Goal: Navigation & Orientation: Find specific page/section

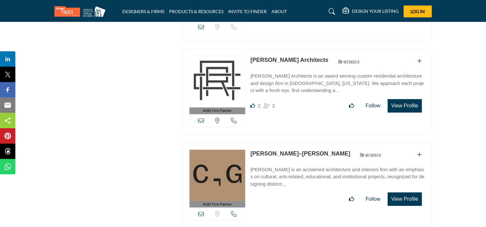
scroll to position [1089, 0]
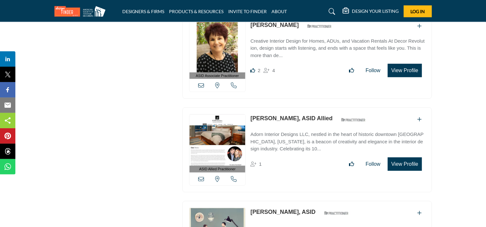
drag, startPoint x: 429, startPoint y: 141, endPoint x: 431, endPoint y: 128, distance: 13.3
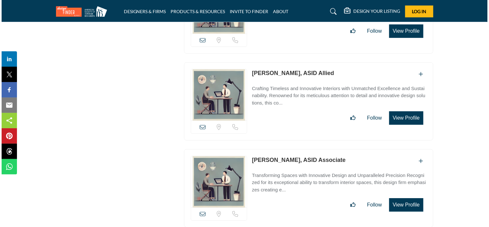
scroll to position [9545, 0]
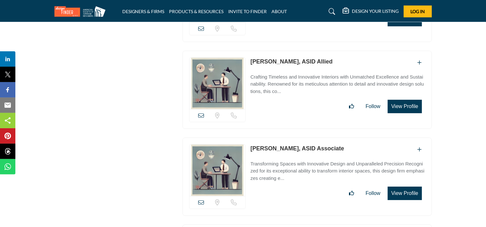
click at [400, 186] on button "View Profile" at bounding box center [405, 192] width 34 height 13
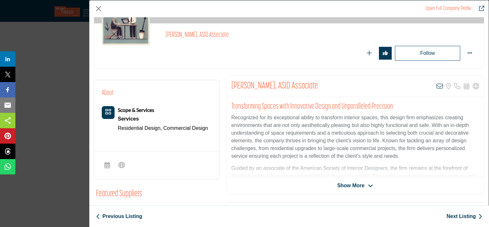
scroll to position [85, 0]
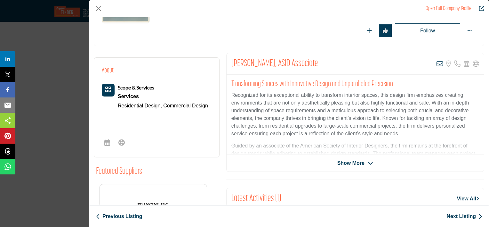
click at [364, 161] on span "Show More" at bounding box center [356, 163] width 36 height 8
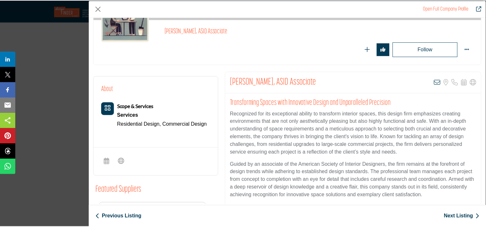
scroll to position [64, 0]
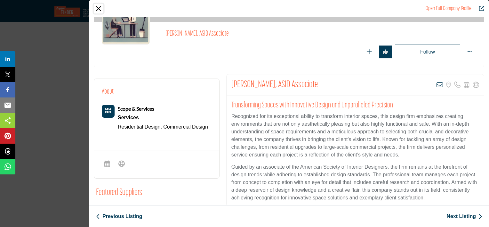
click at [100, 11] on button "Close" at bounding box center [99, 9] width 10 height 10
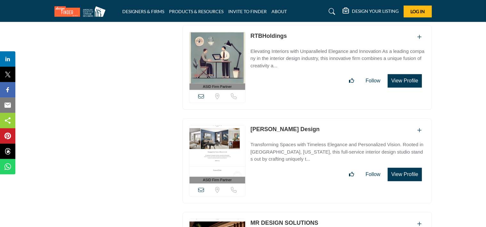
scroll to position [10570, 0]
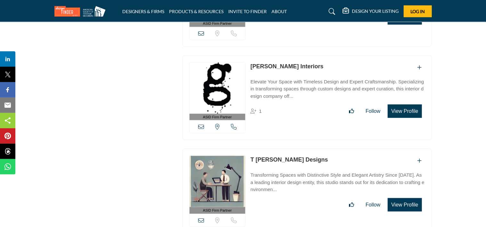
drag, startPoint x: 114, startPoint y: 135, endPoint x: 127, endPoint y: 112, distance: 25.7
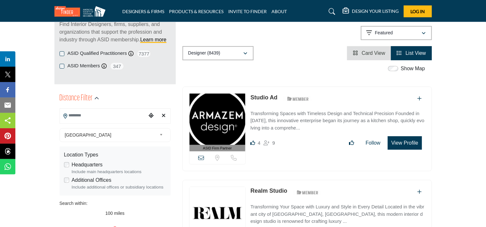
scroll to position [128, 0]
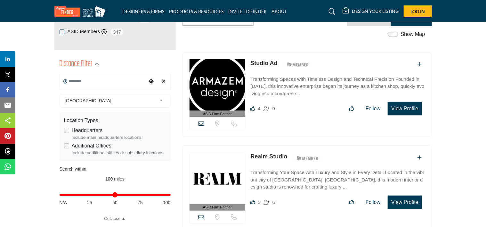
click at [105, 81] on input "Search Location" at bounding box center [103, 81] width 86 height 12
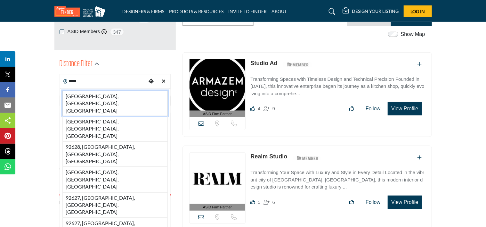
click at [102, 95] on li "[GEOGRAPHIC_DATA], [GEOGRAPHIC_DATA], [GEOGRAPHIC_DATA]" at bounding box center [114, 103] width 105 height 25
type input "**********"
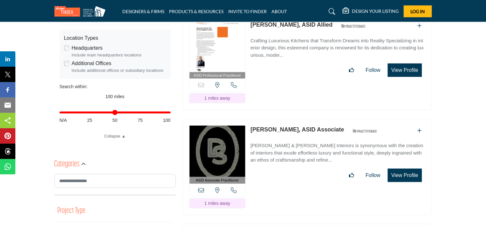
scroll to position [213, 0]
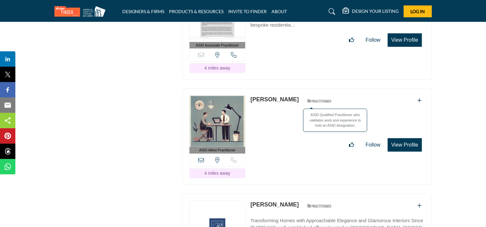
scroll to position [2455, 0]
